Goal: Complete application form

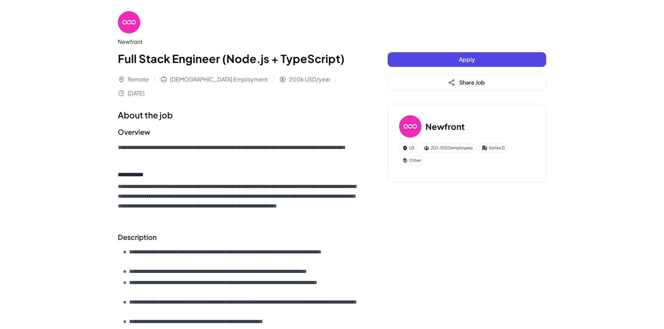
click at [479, 57] on button "Apply" at bounding box center [467, 59] width 159 height 15
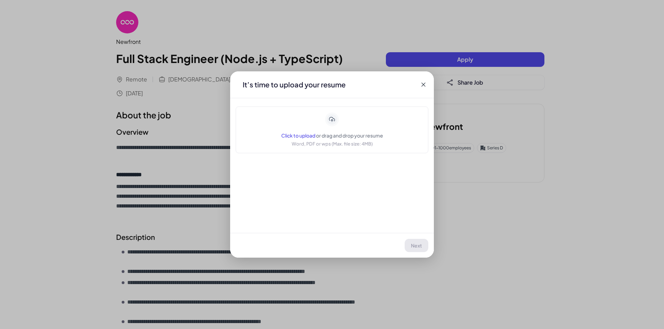
click at [303, 133] on span "Click to upload" at bounding box center [298, 135] width 34 height 6
click at [422, 242] on span "Next" at bounding box center [416, 245] width 11 height 6
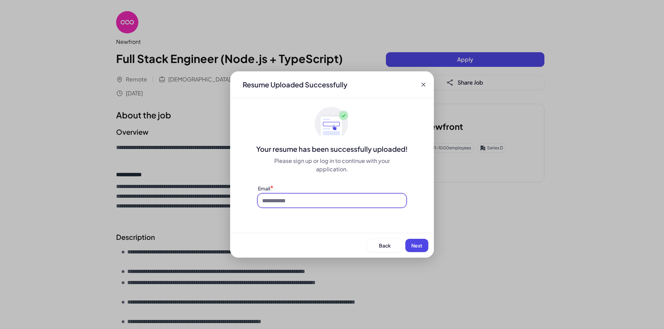
click at [351, 201] on input at bounding box center [332, 200] width 148 height 13
type input "**********"
click at [413, 245] on span "Next" at bounding box center [416, 245] width 11 height 6
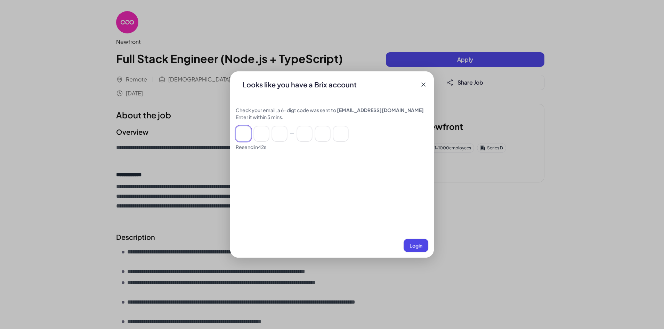
click at [239, 135] on input at bounding box center [243, 133] width 15 height 15
type input "*"
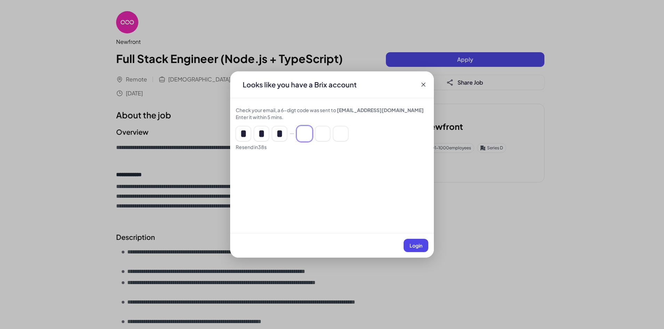
type input "*"
click at [418, 244] on span "Login" at bounding box center [416, 245] width 13 height 6
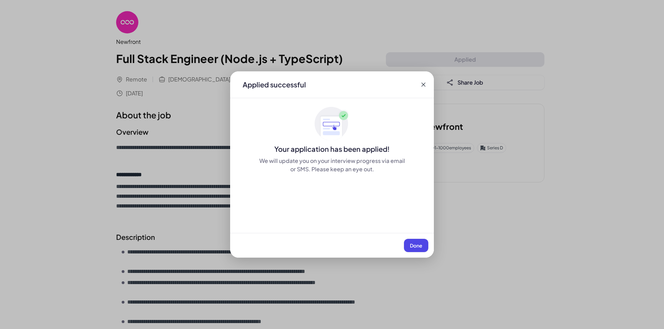
click at [418, 244] on span "Done" at bounding box center [416, 245] width 13 height 6
